Goal: Information Seeking & Learning: Learn about a topic

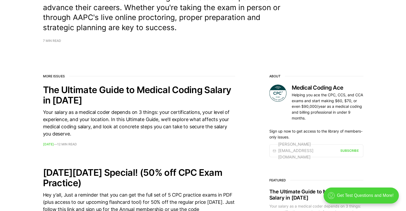
scroll to position [303, 0]
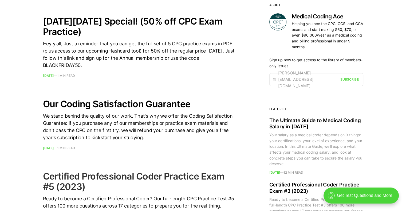
click at [164, 176] on h2 "Certified Professional Coder Practice Exam #5 (2023)" at bounding box center [139, 181] width 192 height 21
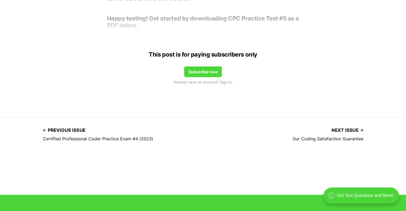
scroll to position [151, 0]
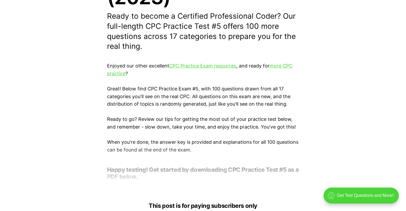
click at [215, 170] on div at bounding box center [203, 163] width 406 height 43
click at [276, 66] on link "more CPC practice" at bounding box center [200, 69] width 186 height 13
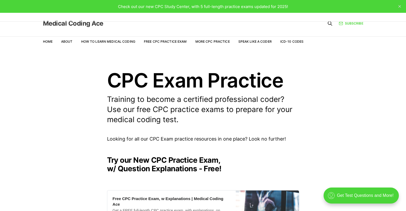
click at [96, 24] on link "Medical Coding Ace" at bounding box center [73, 23] width 60 height 6
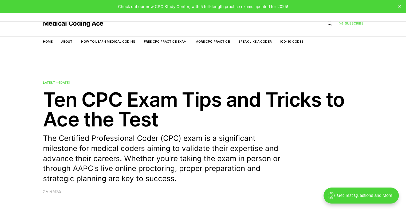
click at [342, 22] on icon at bounding box center [341, 23] width 3 height 3
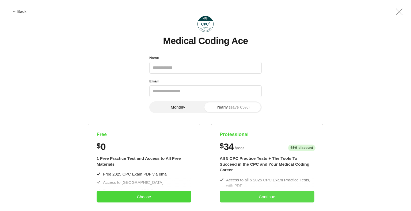
click at [280, 198] on button "Continue" at bounding box center [266, 197] width 95 height 12
